Goal: Task Accomplishment & Management: Manage account settings

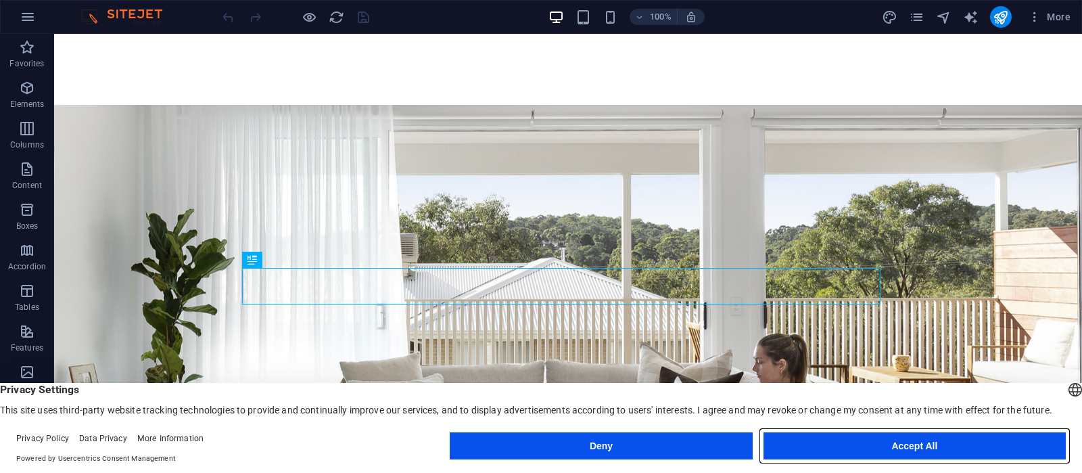
click at [925, 450] on button "Accept All" at bounding box center [915, 445] width 302 height 27
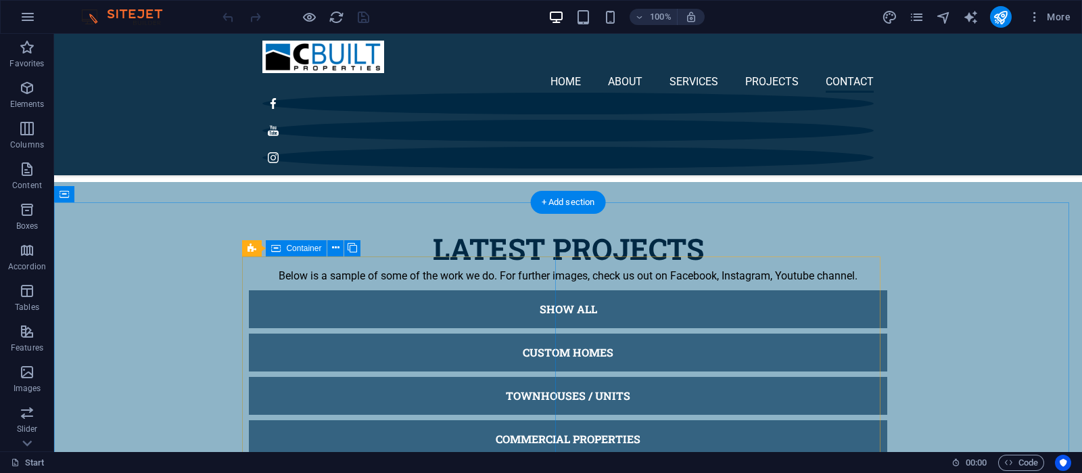
scroll to position [4143, 0]
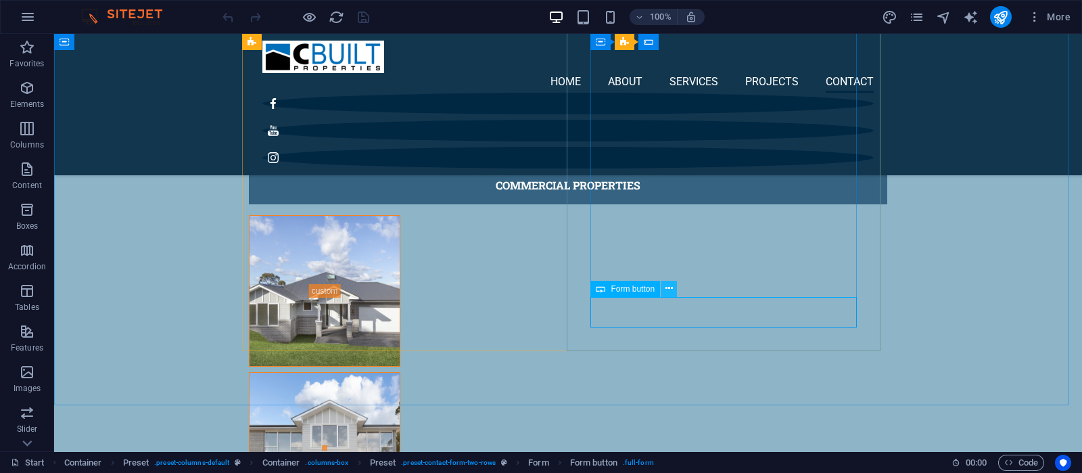
click at [666, 292] on icon at bounding box center [669, 288] width 7 height 14
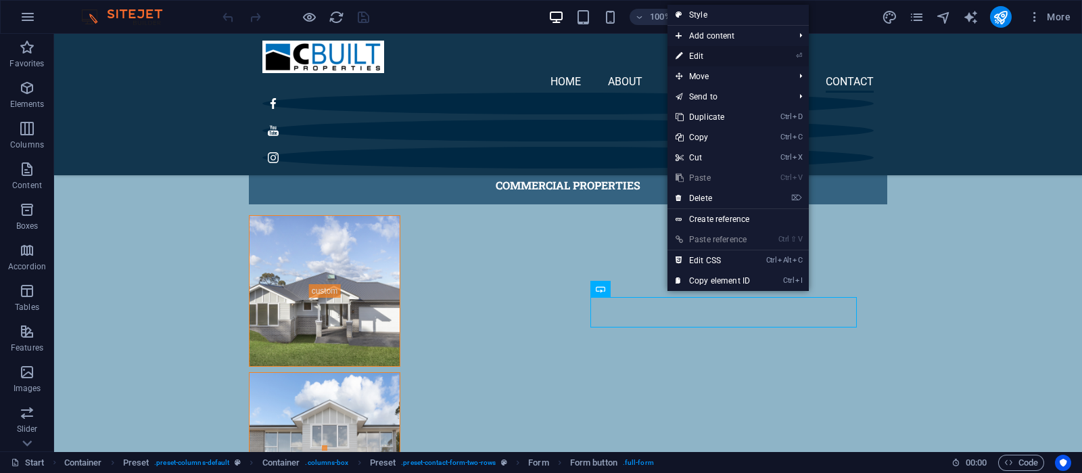
click at [710, 55] on link "⏎ Edit" at bounding box center [713, 56] width 91 height 20
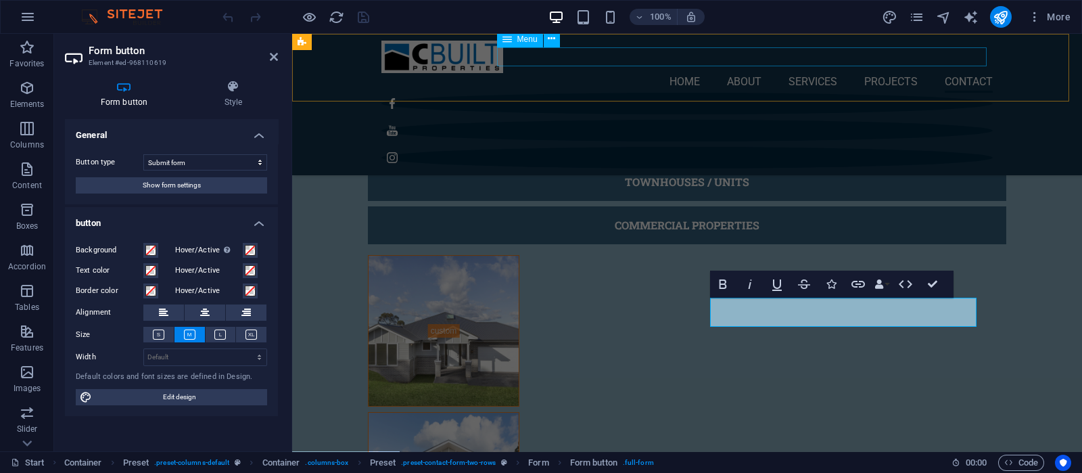
scroll to position [4265, 0]
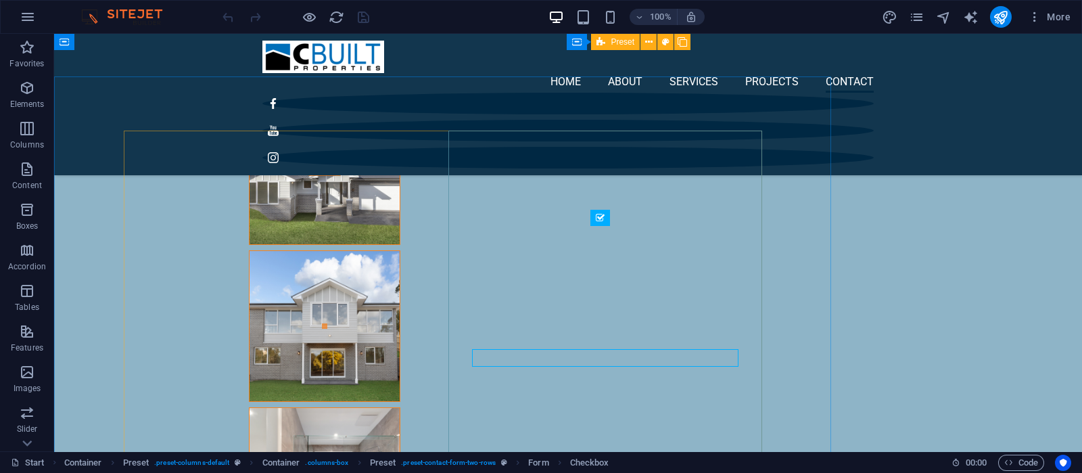
scroll to position [4143, 0]
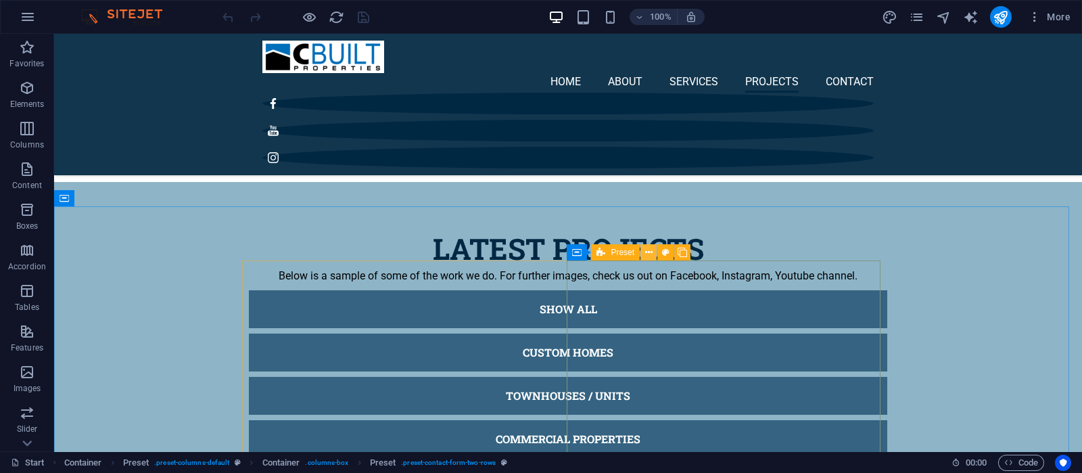
click at [655, 255] on button at bounding box center [649, 252] width 16 height 16
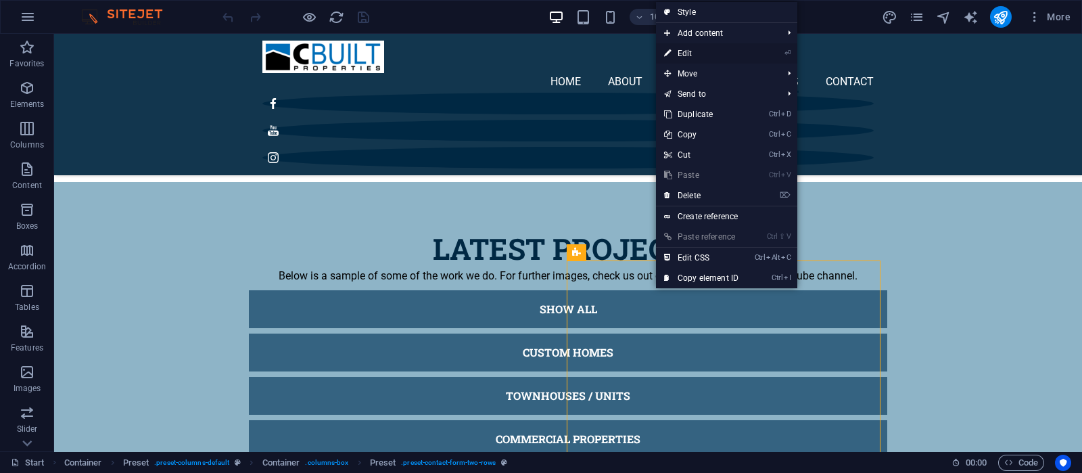
click at [693, 55] on link "⏎ Edit" at bounding box center [701, 53] width 91 height 20
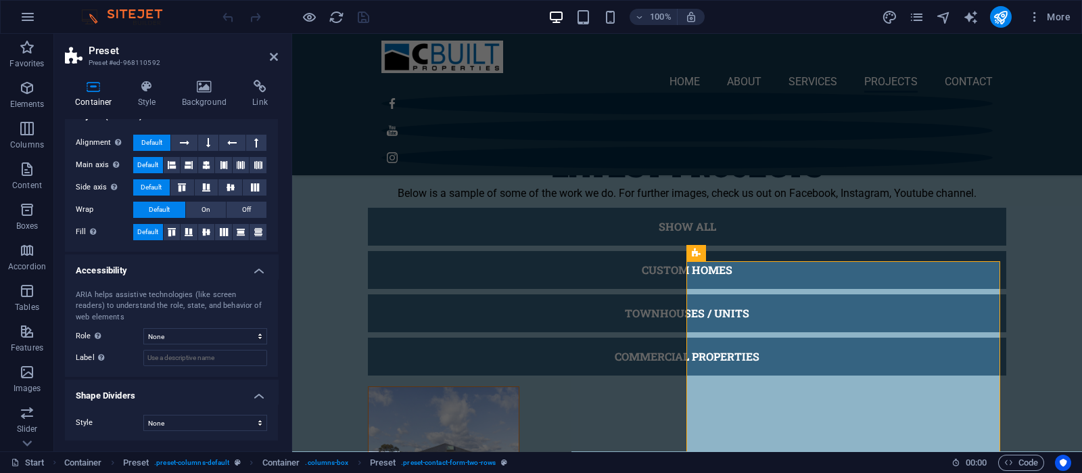
scroll to position [0, 0]
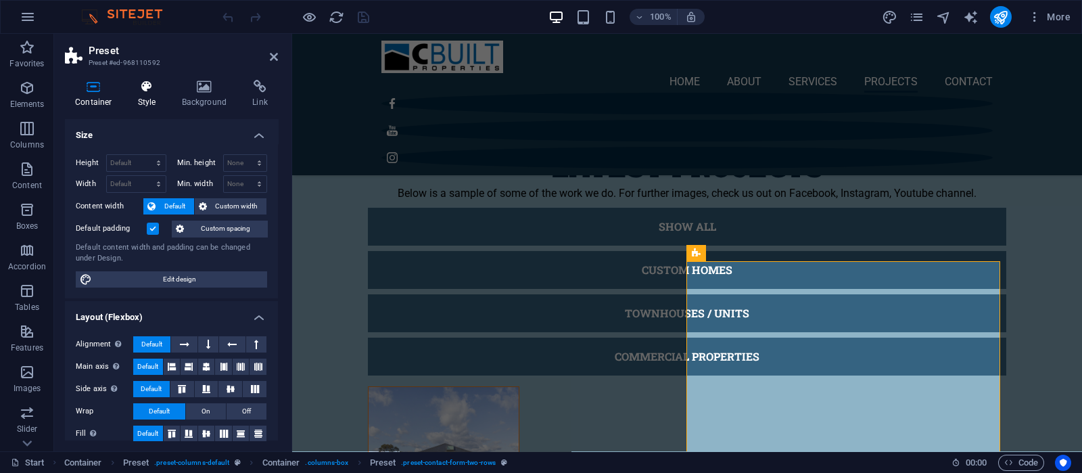
click at [144, 97] on h4 "Style" at bounding box center [150, 94] width 44 height 28
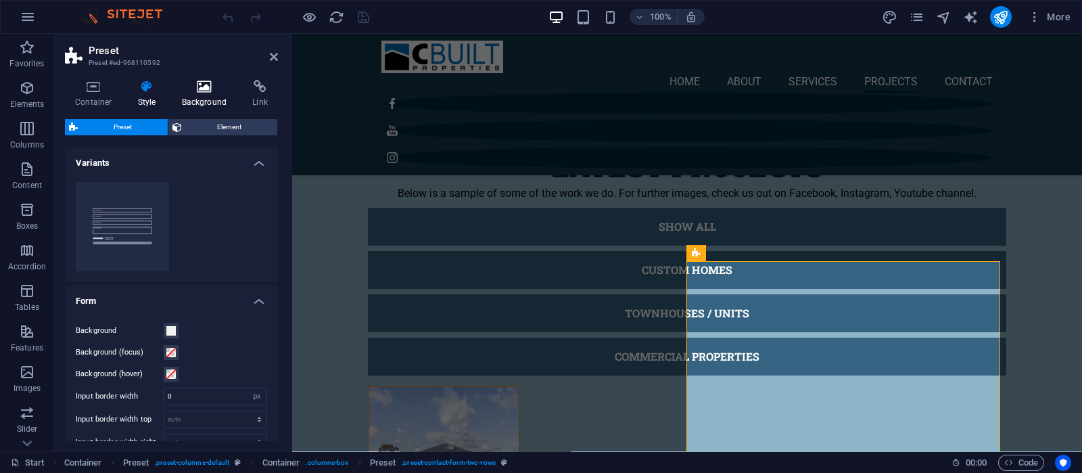
click at [206, 96] on h4 "Background" at bounding box center [207, 94] width 71 height 28
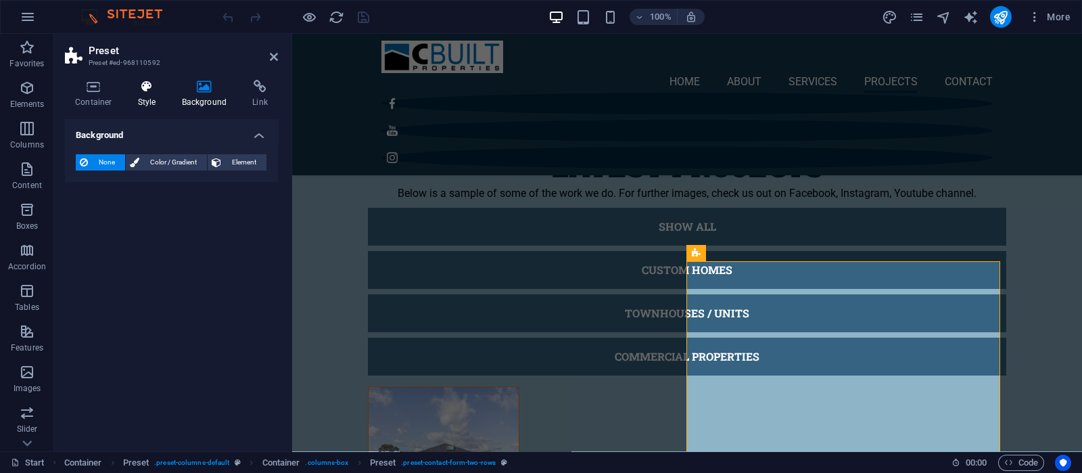
click at [151, 91] on icon at bounding box center [147, 87] width 39 height 14
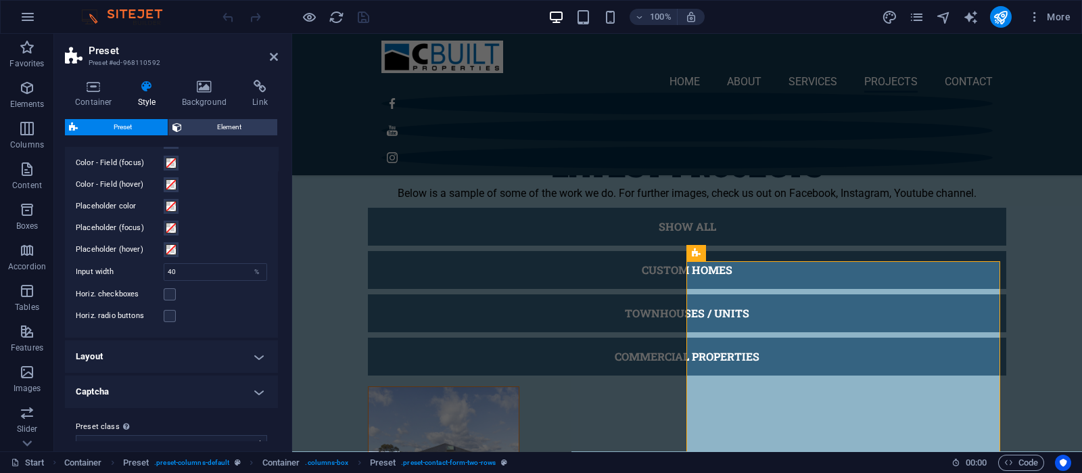
scroll to position [520, 0]
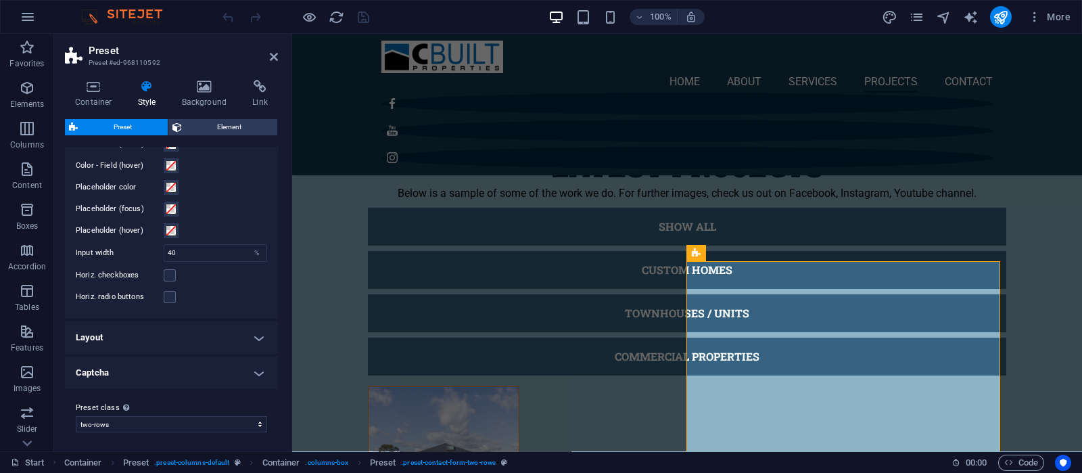
click at [257, 368] on h4 "Captcha" at bounding box center [171, 373] width 213 height 32
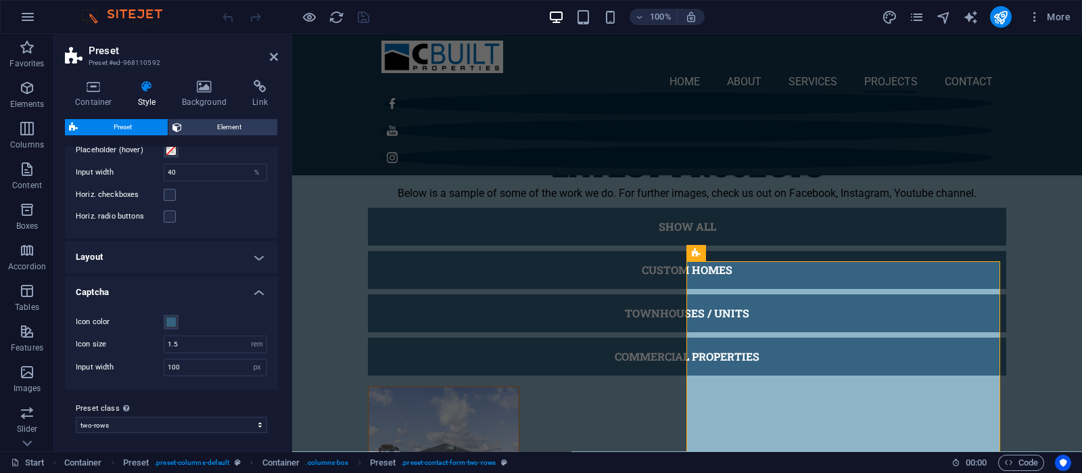
click at [262, 256] on h4 "Layout" at bounding box center [171, 257] width 213 height 32
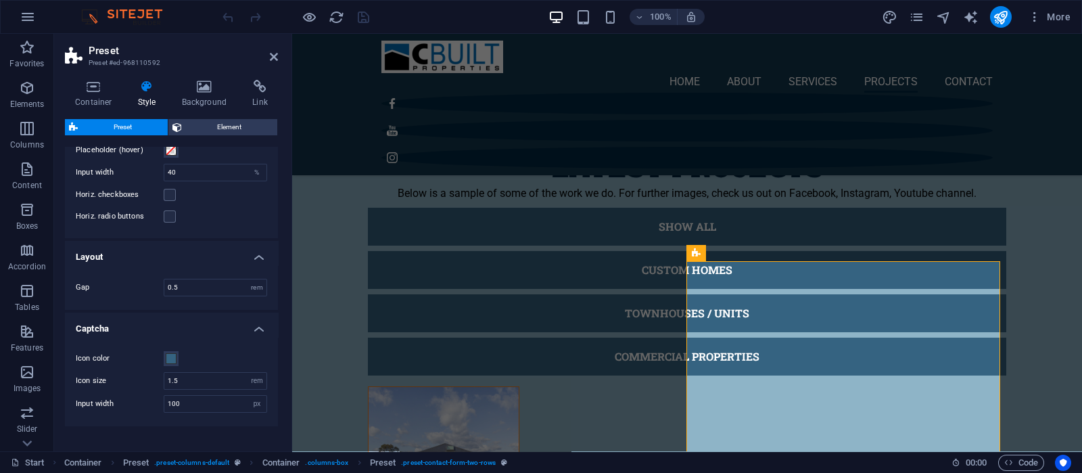
click at [262, 256] on h4 "Layout" at bounding box center [171, 253] width 213 height 24
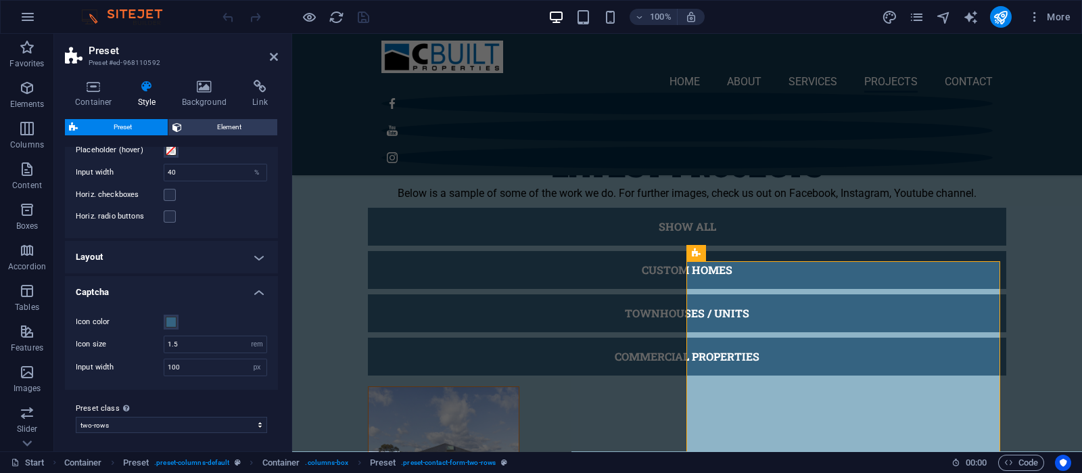
click at [260, 285] on h4 "Captcha" at bounding box center [171, 288] width 213 height 24
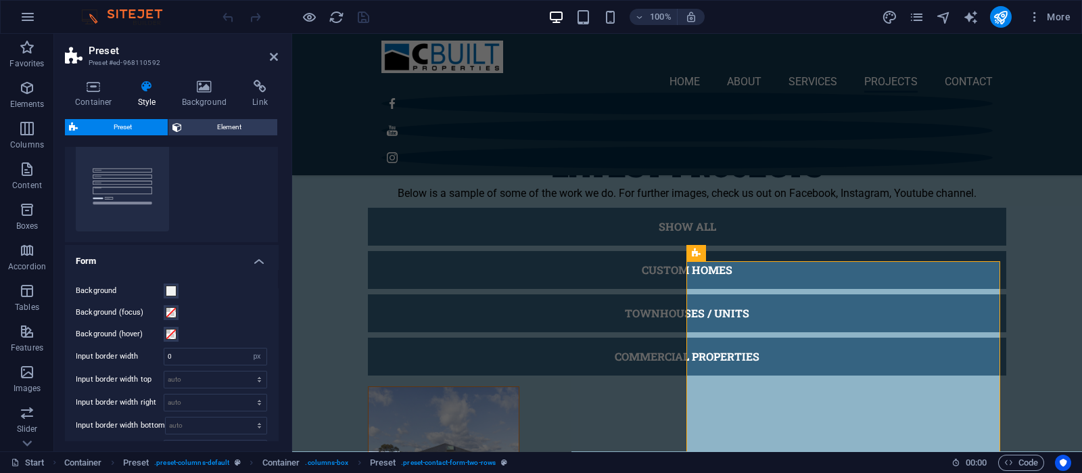
scroll to position [0, 0]
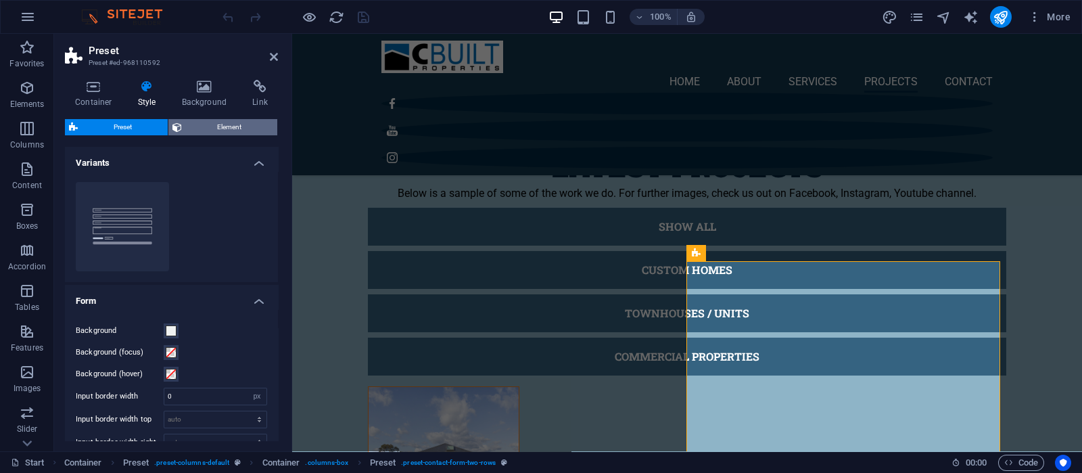
click at [216, 130] on span "Element" at bounding box center [230, 127] width 88 height 16
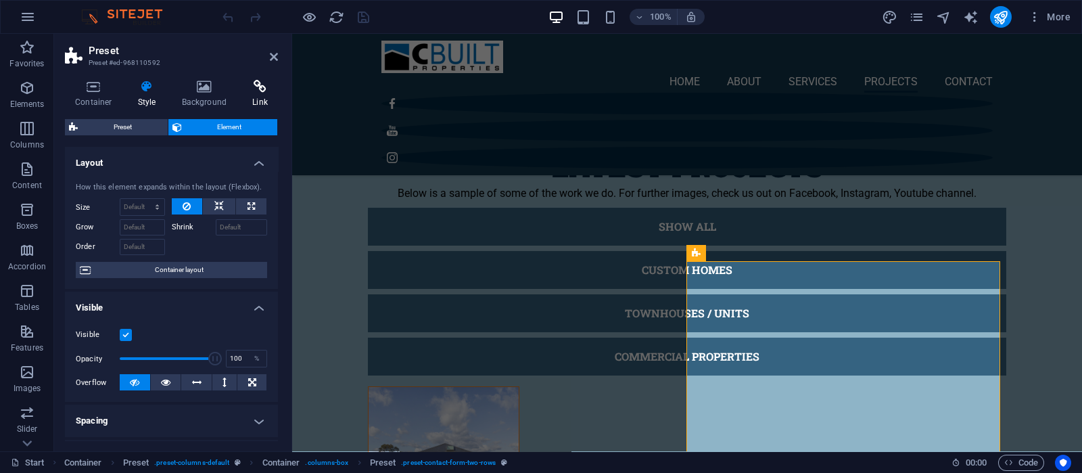
click at [254, 85] on icon at bounding box center [260, 87] width 36 height 14
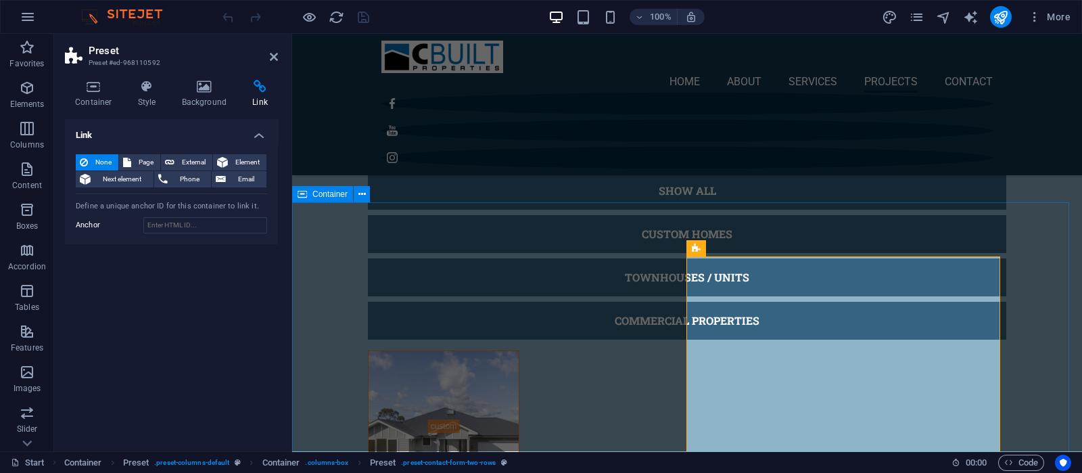
scroll to position [4012, 0]
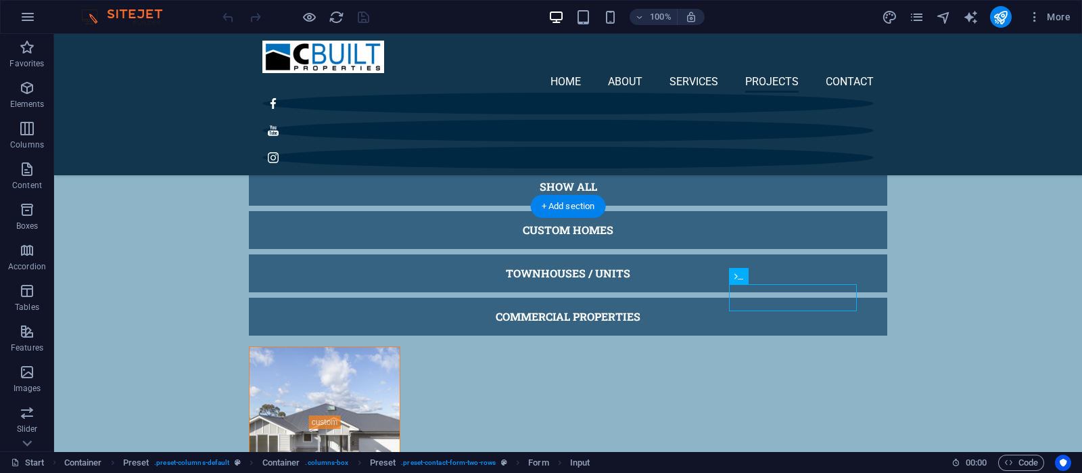
scroll to position [3890, 0]
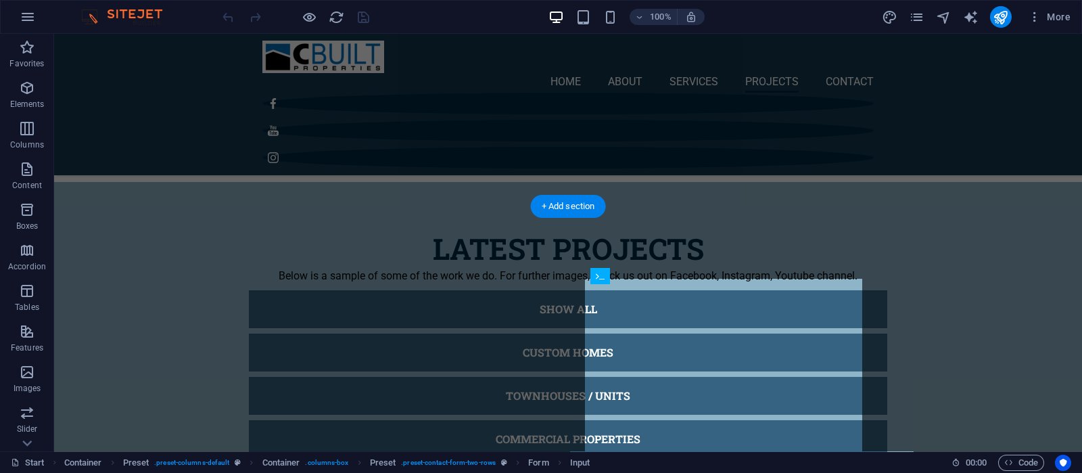
drag, startPoint x: 929, startPoint y: 313, endPoint x: 763, endPoint y: 294, distance: 166.8
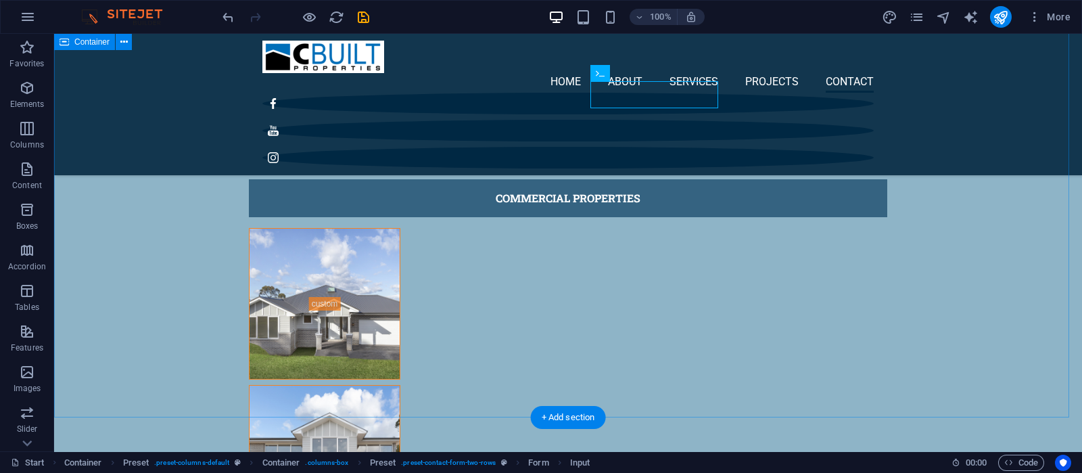
scroll to position [4143, 0]
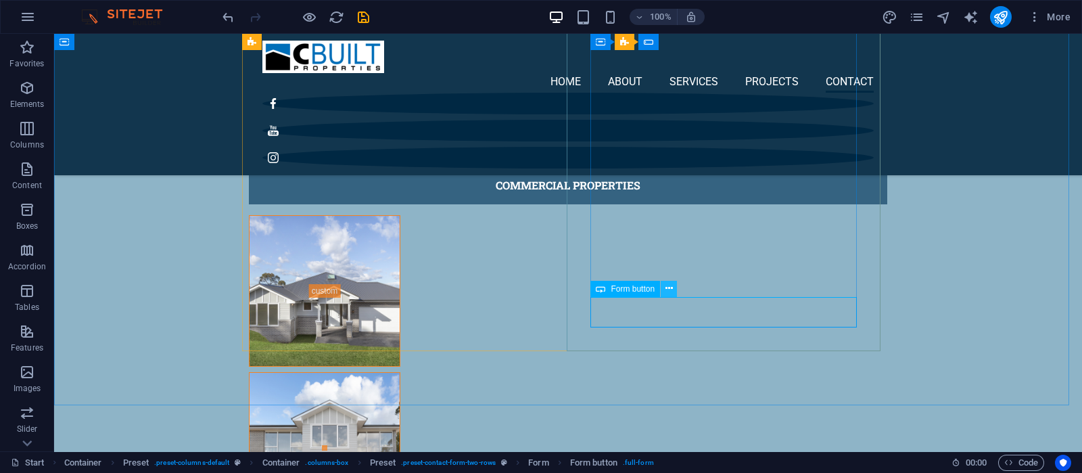
click at [666, 288] on icon at bounding box center [669, 288] width 7 height 14
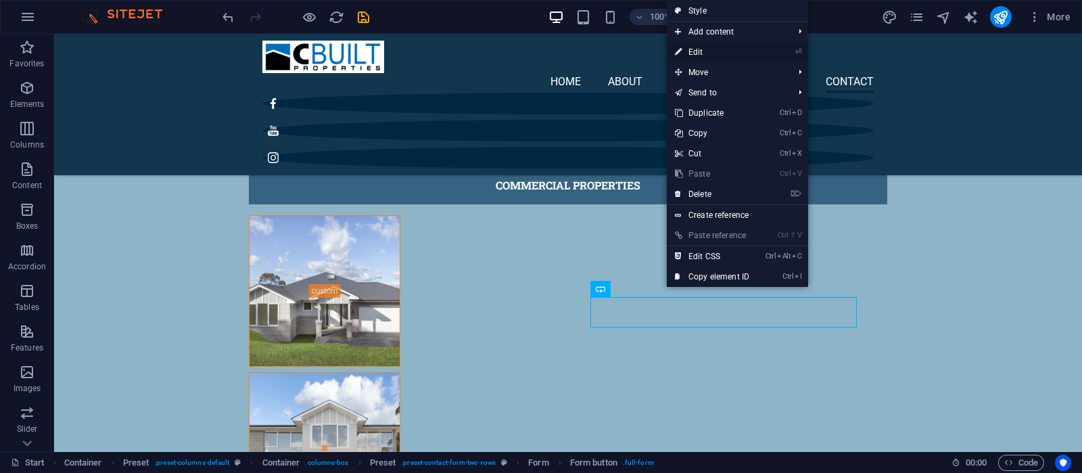
click at [699, 53] on link "⏎ Edit" at bounding box center [712, 52] width 91 height 20
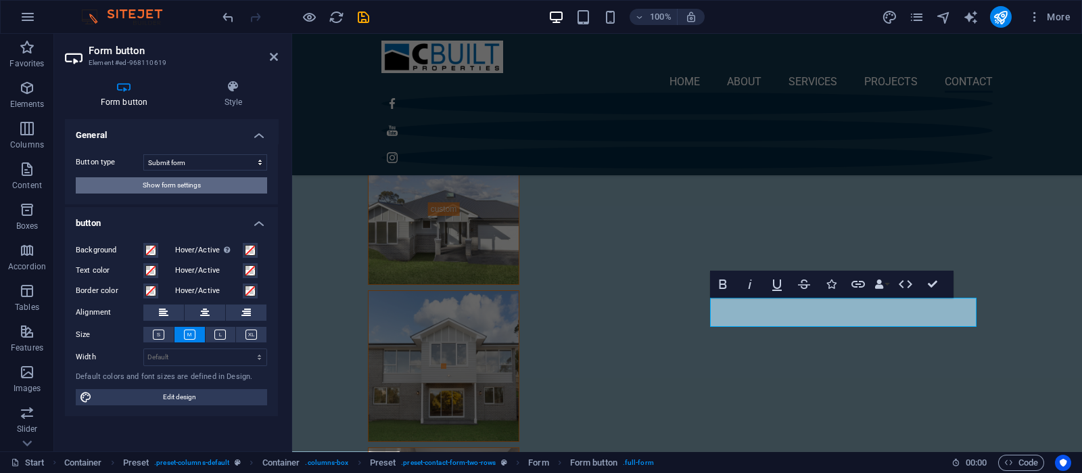
click at [205, 182] on button "Show form settings" at bounding box center [171, 185] width 191 height 16
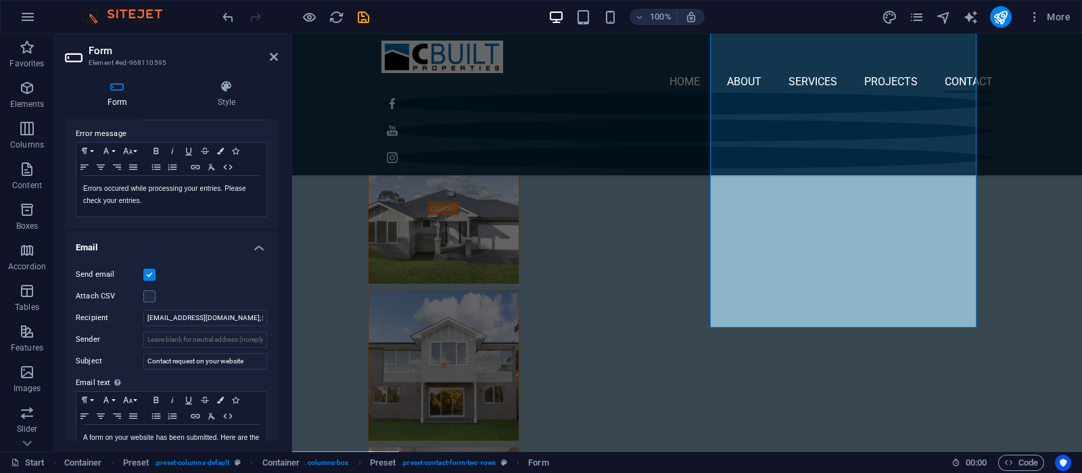
scroll to position [254, 0]
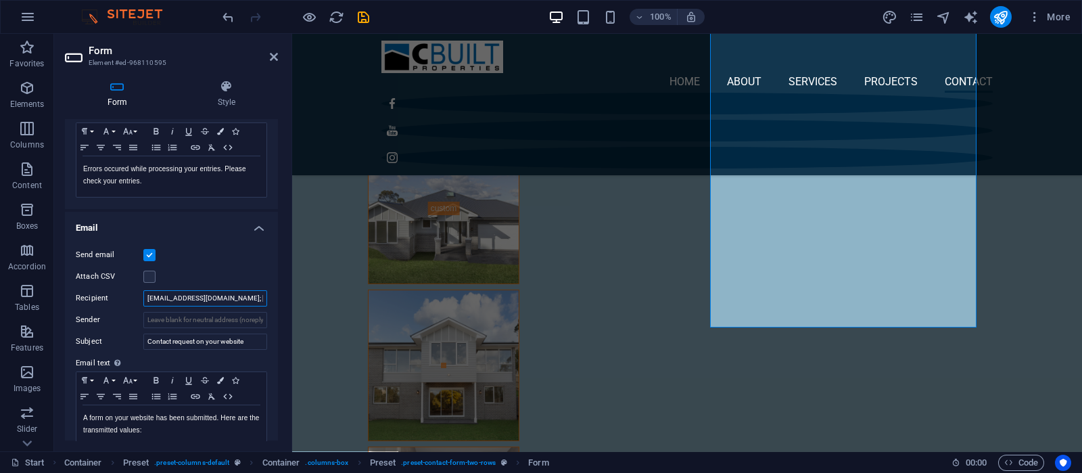
click at [220, 298] on input "cbuiltadmin@cbuilt.com.au; clint@cbuilt.com.au" at bounding box center [205, 298] width 124 height 16
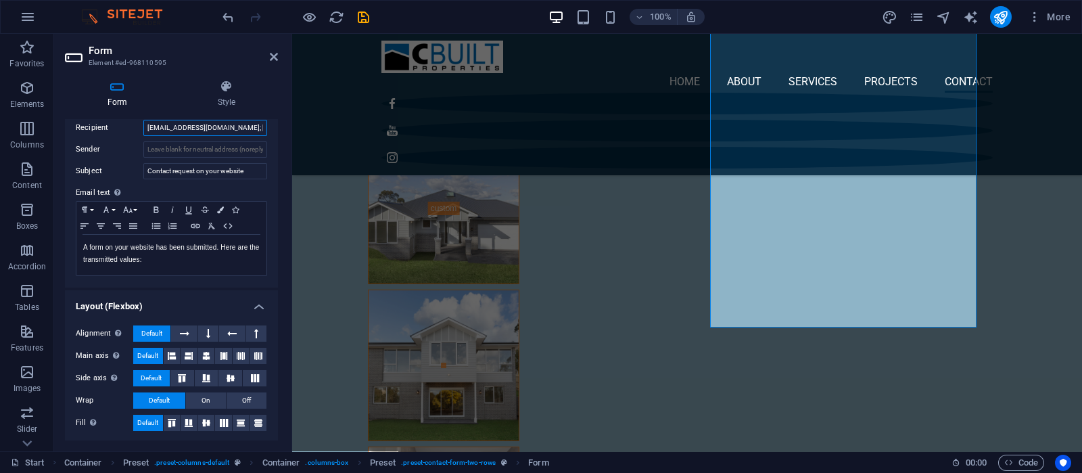
scroll to position [340, 0]
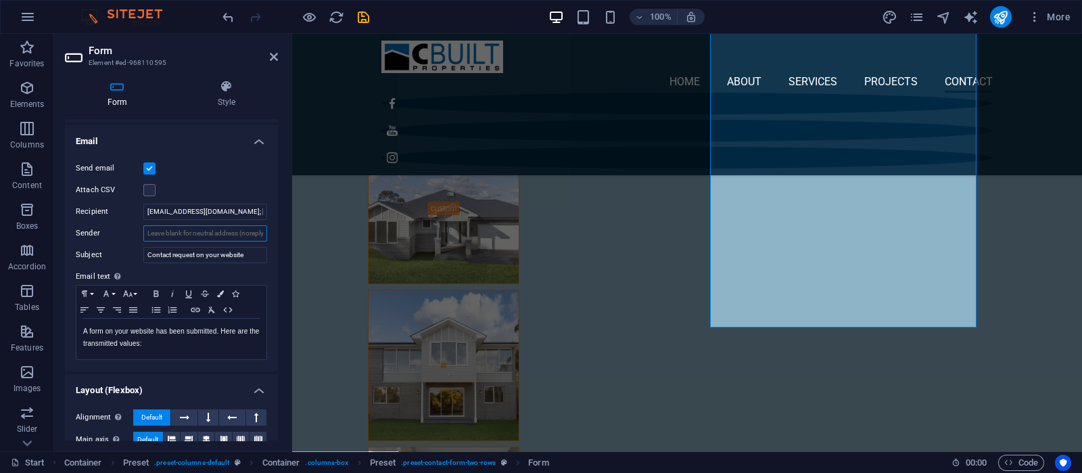
click at [210, 230] on input "Sender" at bounding box center [205, 233] width 124 height 16
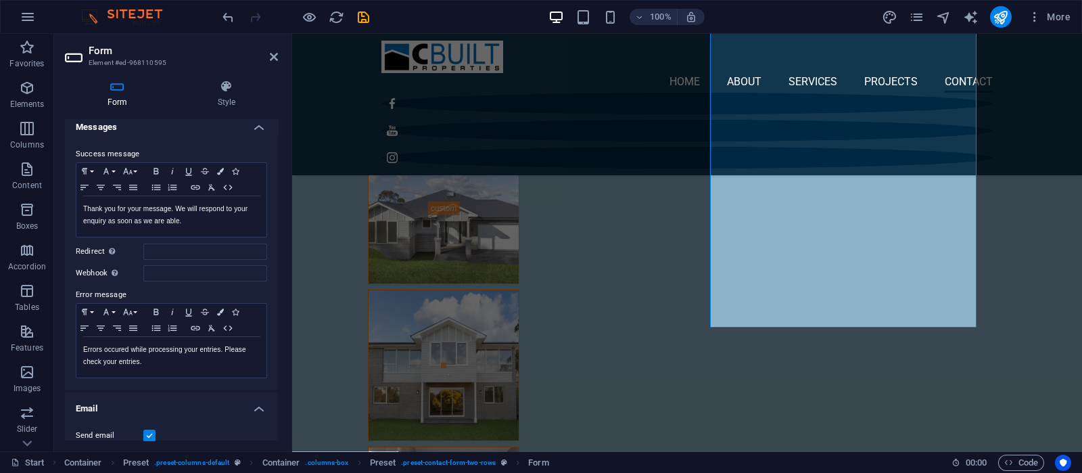
scroll to position [168, 0]
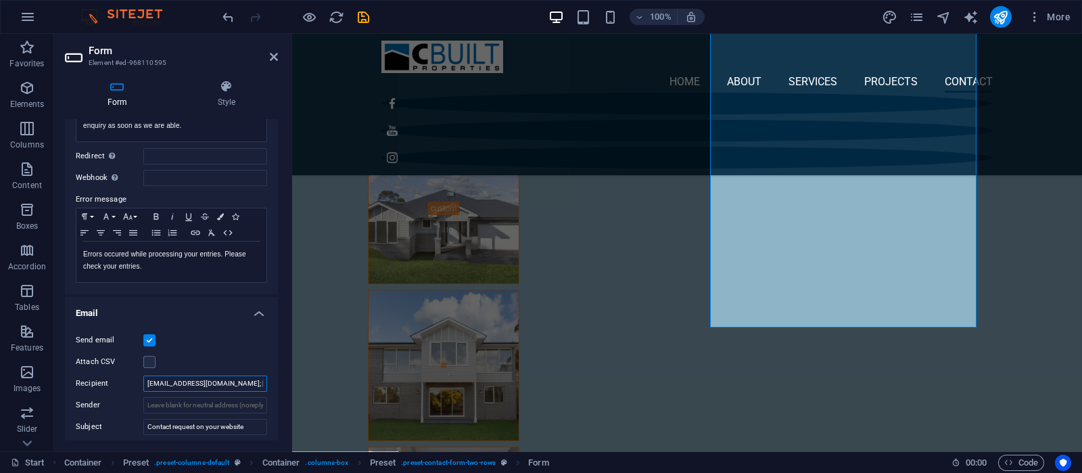
click at [203, 380] on input "cbuiltadmin@cbuilt.com.au; clint@cbuilt.com.au" at bounding box center [205, 383] width 124 height 16
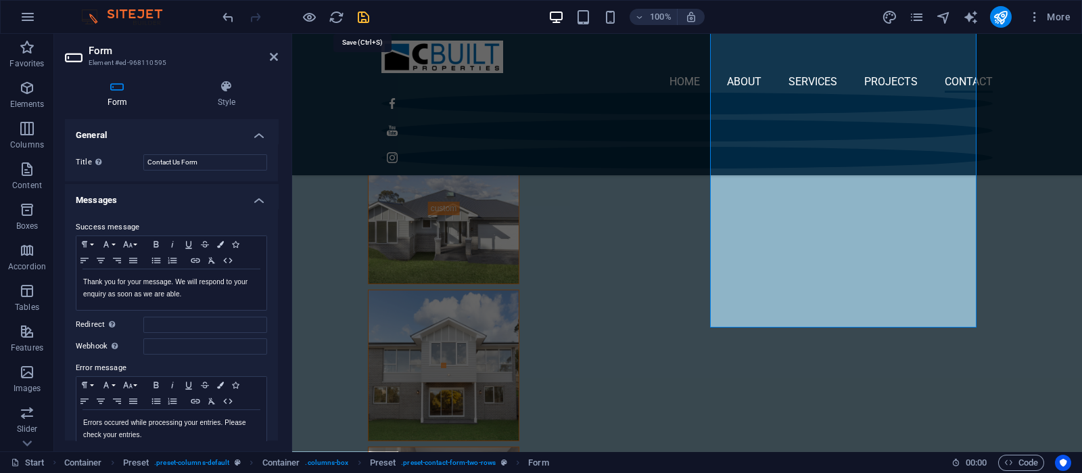
type input "pjelias1966@gmail.com"
click at [367, 17] on icon "save" at bounding box center [364, 17] width 16 height 16
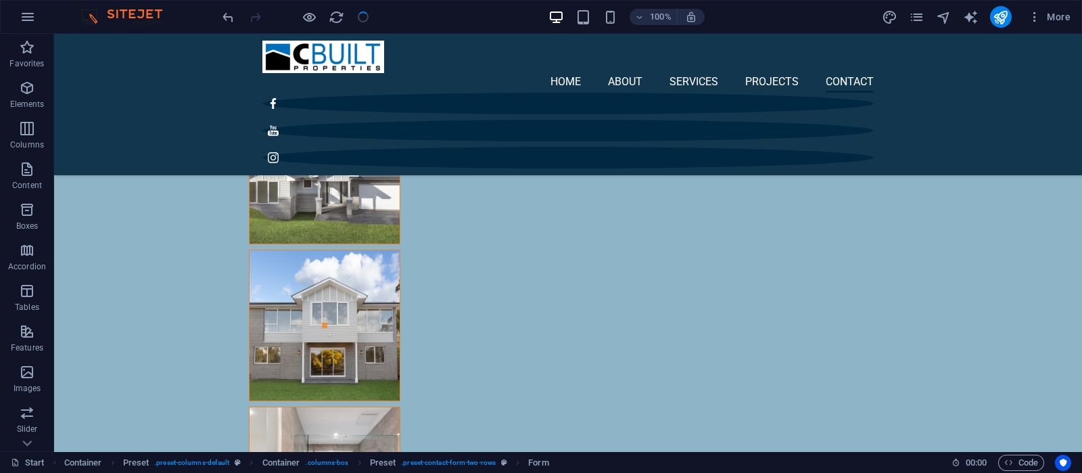
checkbox input "false"
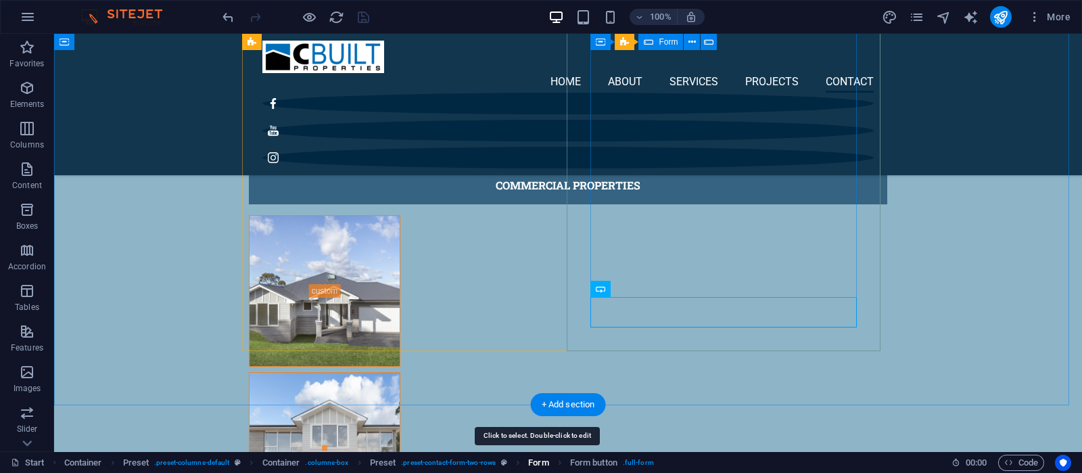
click at [534, 462] on span "Form" at bounding box center [538, 463] width 20 height 16
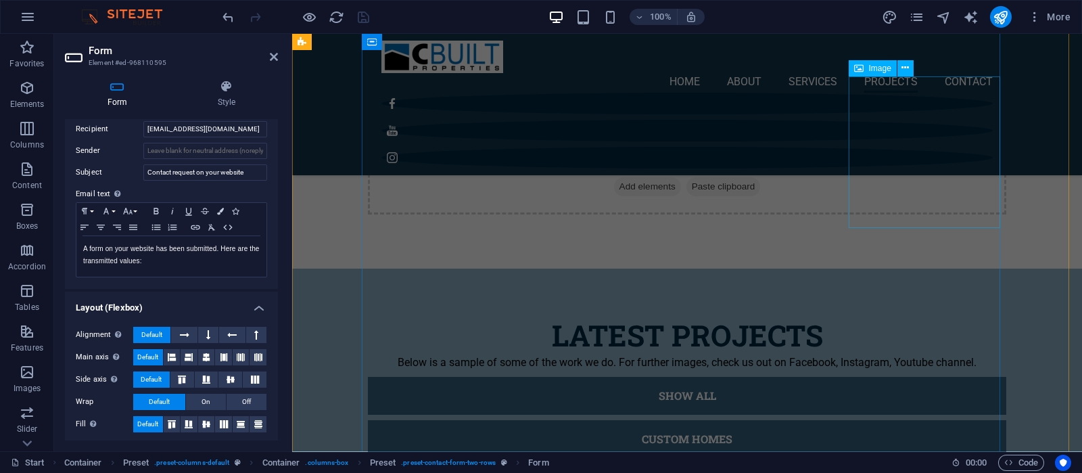
scroll to position [3420, 0]
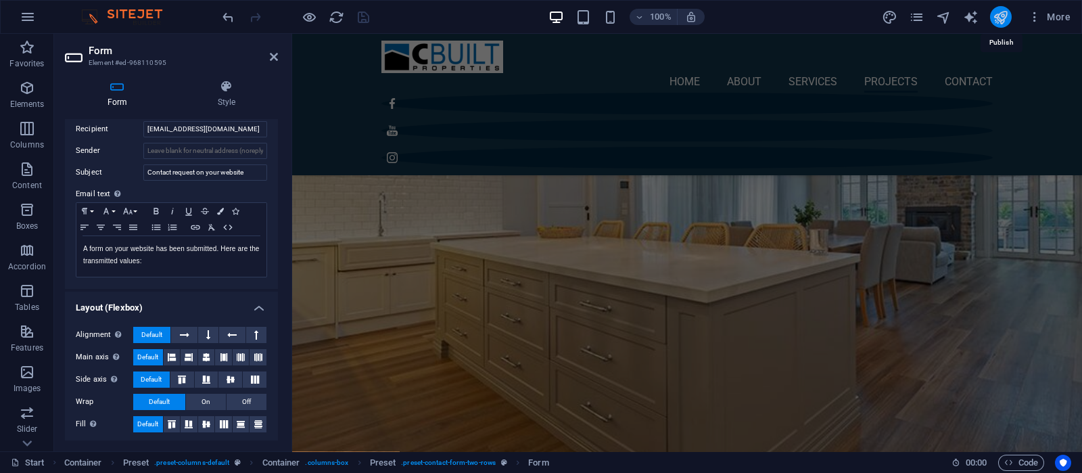
click at [998, 17] on icon "publish" at bounding box center [1001, 17] width 16 height 16
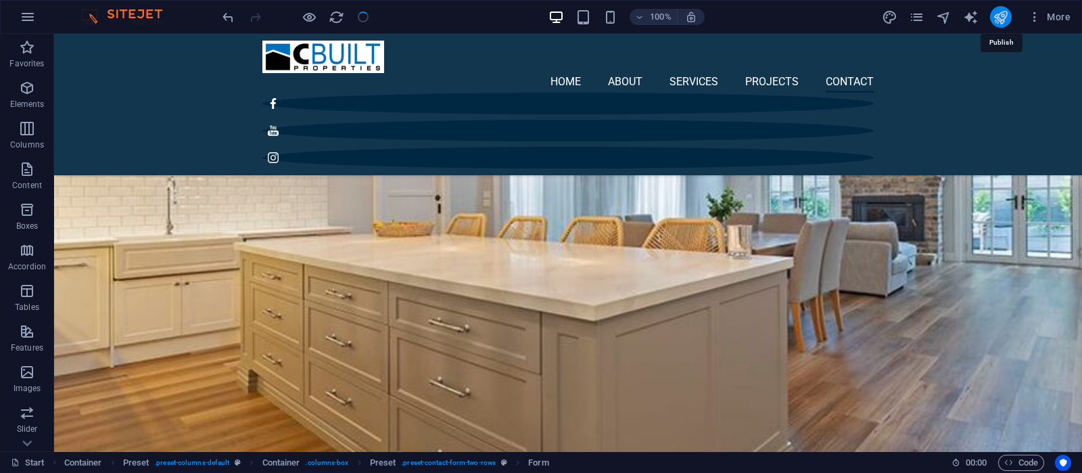
scroll to position [4079, 0]
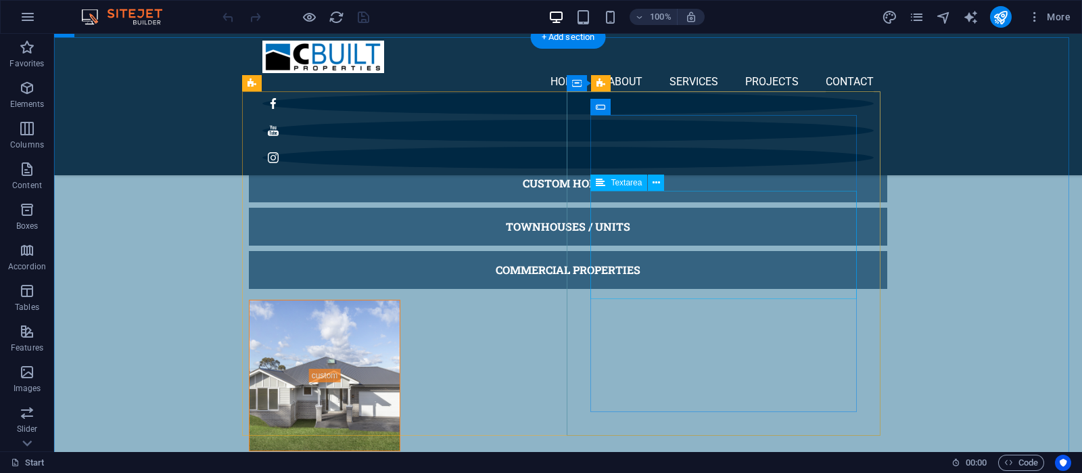
scroll to position [3805, 0]
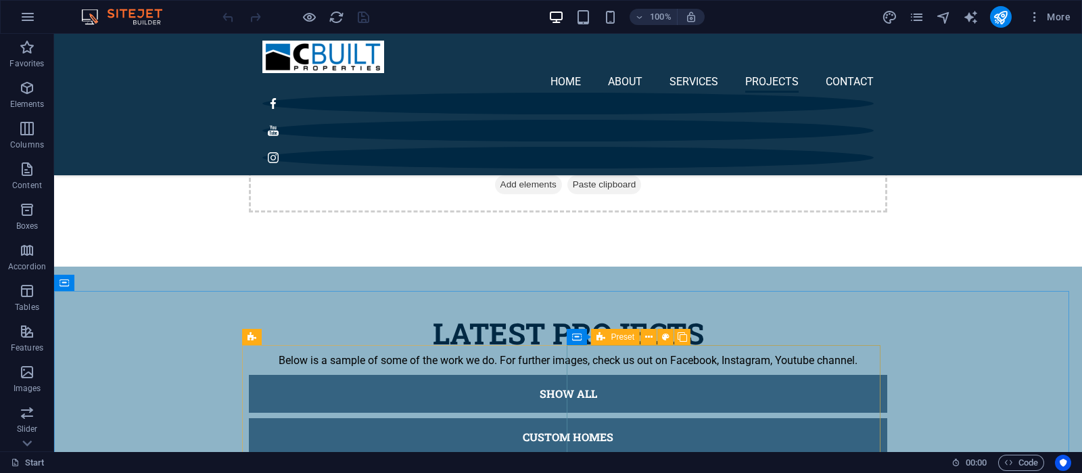
click at [615, 336] on span "Preset" at bounding box center [623, 337] width 24 height 8
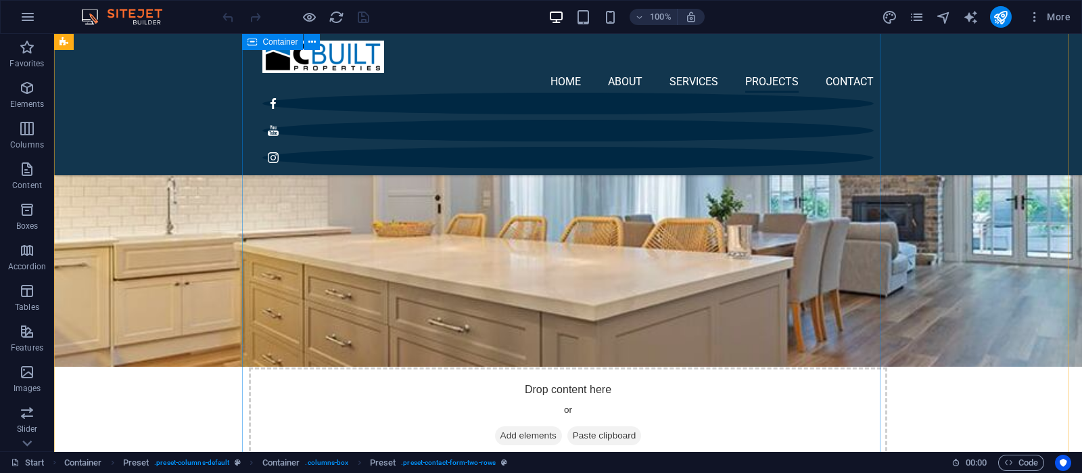
scroll to position [3552, 0]
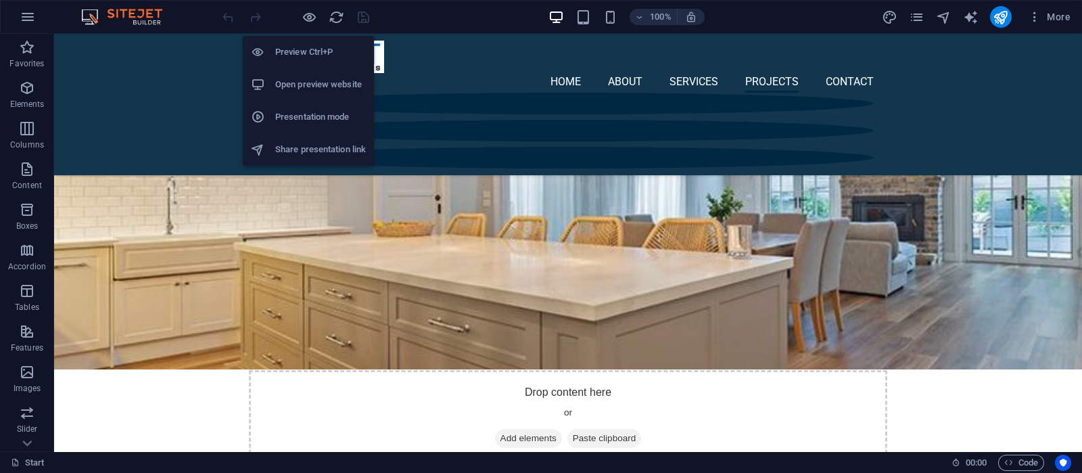
click at [313, 84] on h6 "Open preview website" at bounding box center [320, 84] width 91 height 16
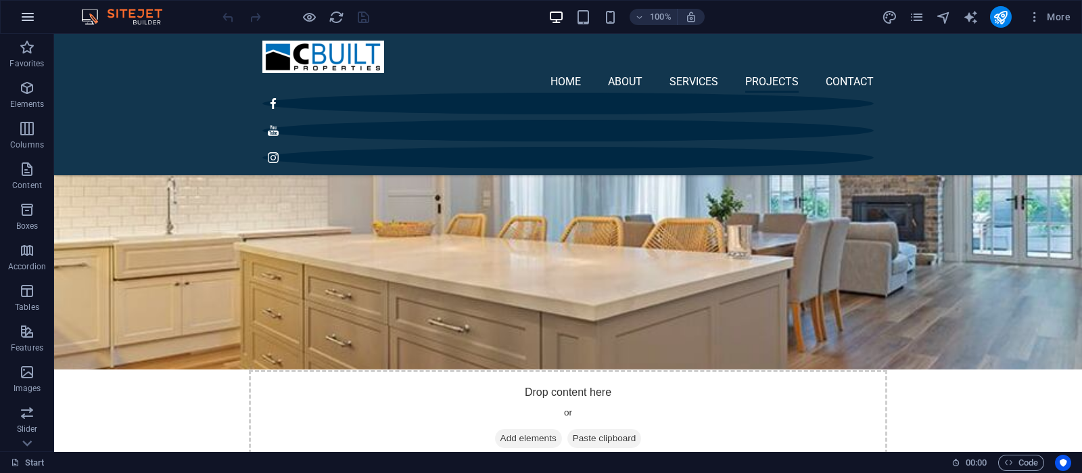
click at [31, 16] on icon "button" at bounding box center [28, 17] width 16 height 16
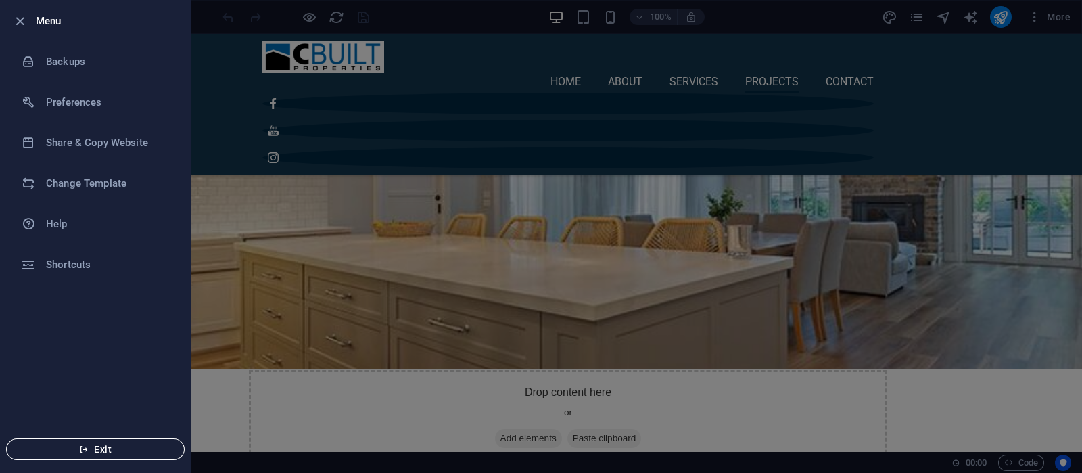
click at [106, 446] on span "Exit" at bounding box center [96, 449] width 156 height 11
